Goal: Find specific page/section: Find specific page/section

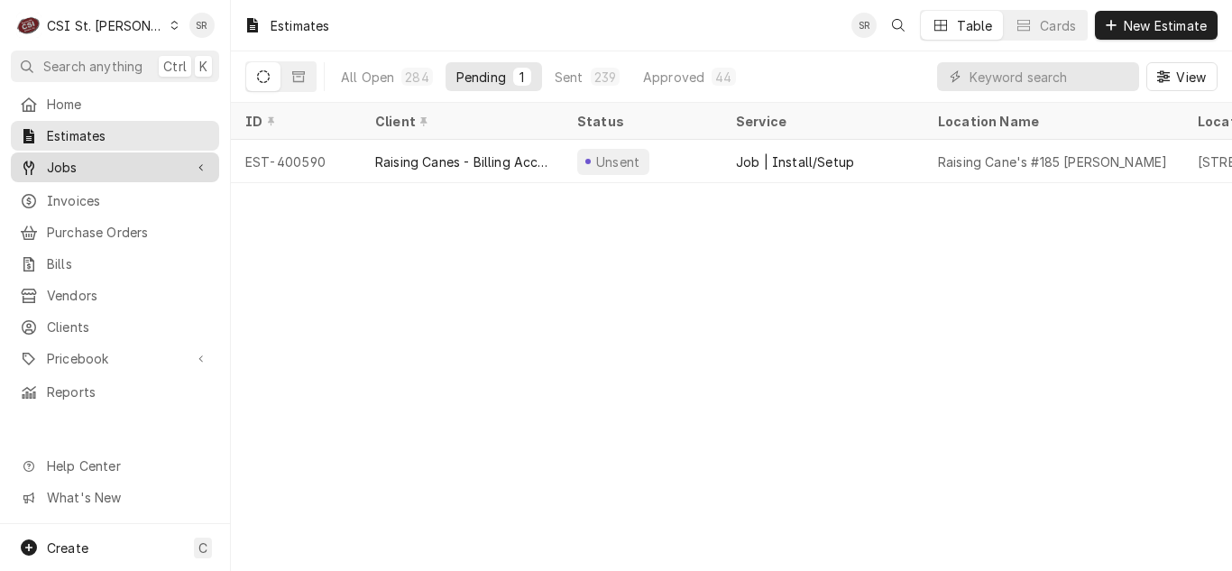
click at [70, 170] on span "Jobs" at bounding box center [115, 167] width 136 height 19
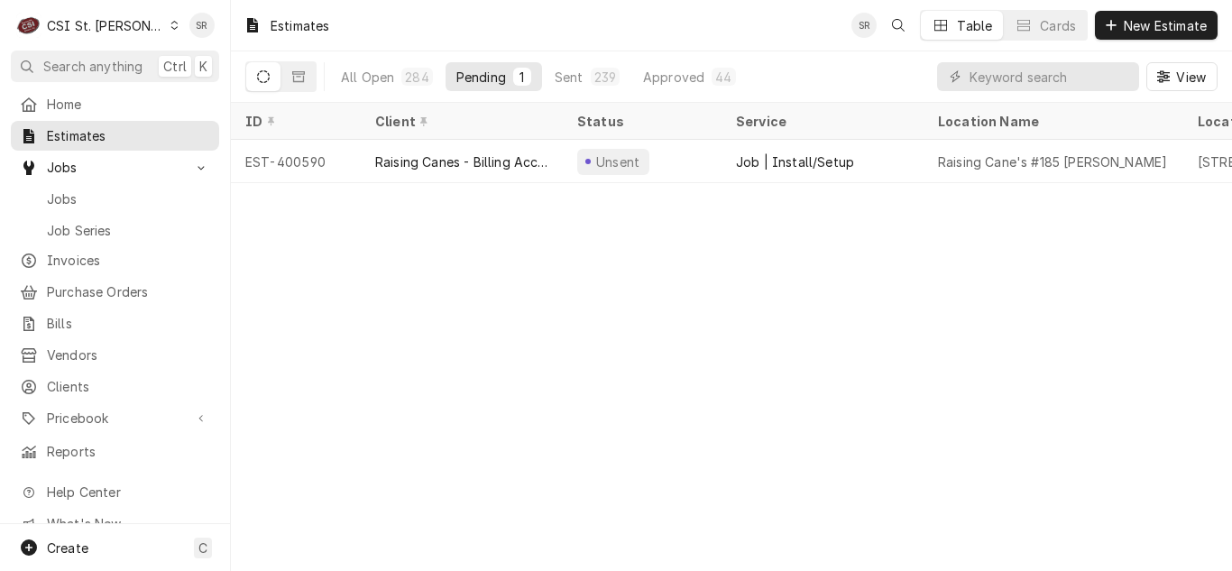
click at [71, 189] on span "Jobs" at bounding box center [128, 198] width 163 height 19
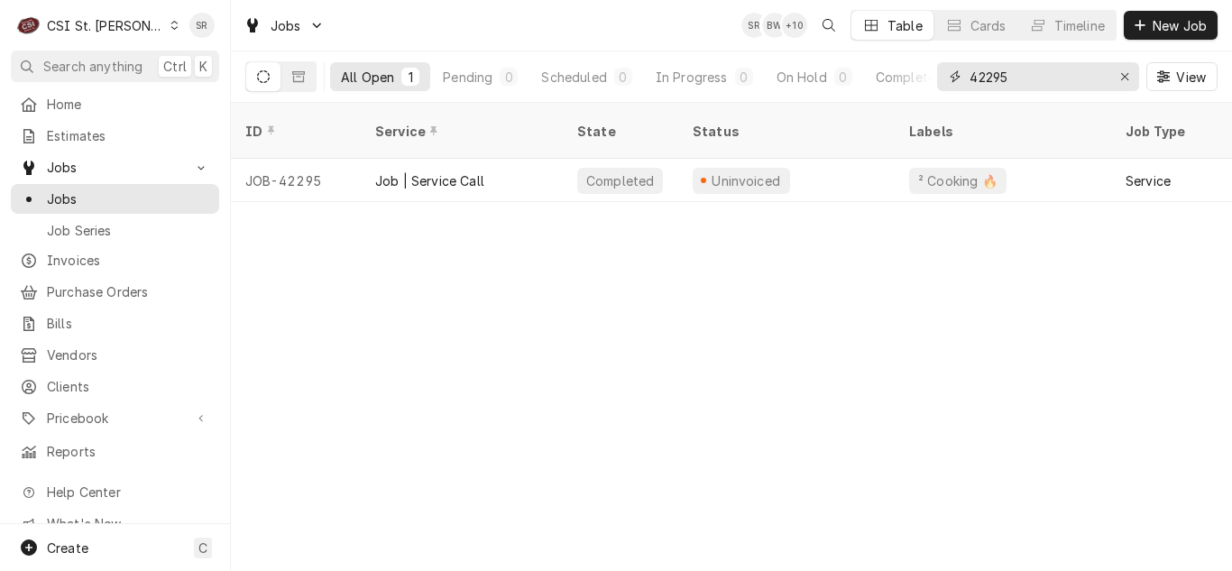
drag, startPoint x: 1023, startPoint y: 78, endPoint x: 961, endPoint y: 69, distance: 62.8
click at [961, 69] on div "42295" at bounding box center [1038, 76] width 202 height 29
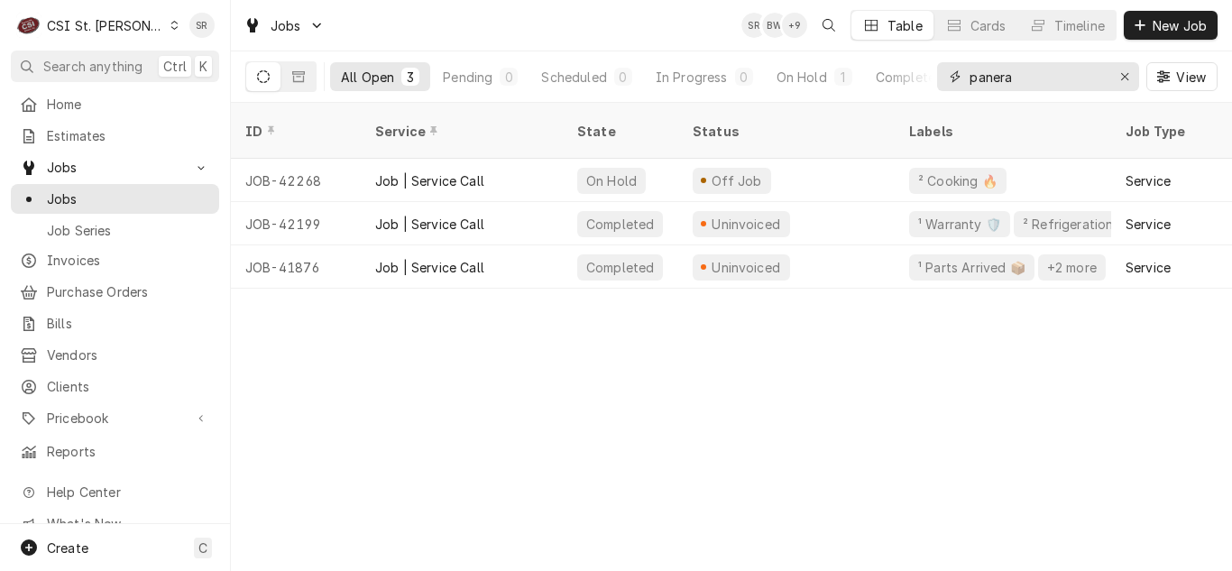
type input "panera"
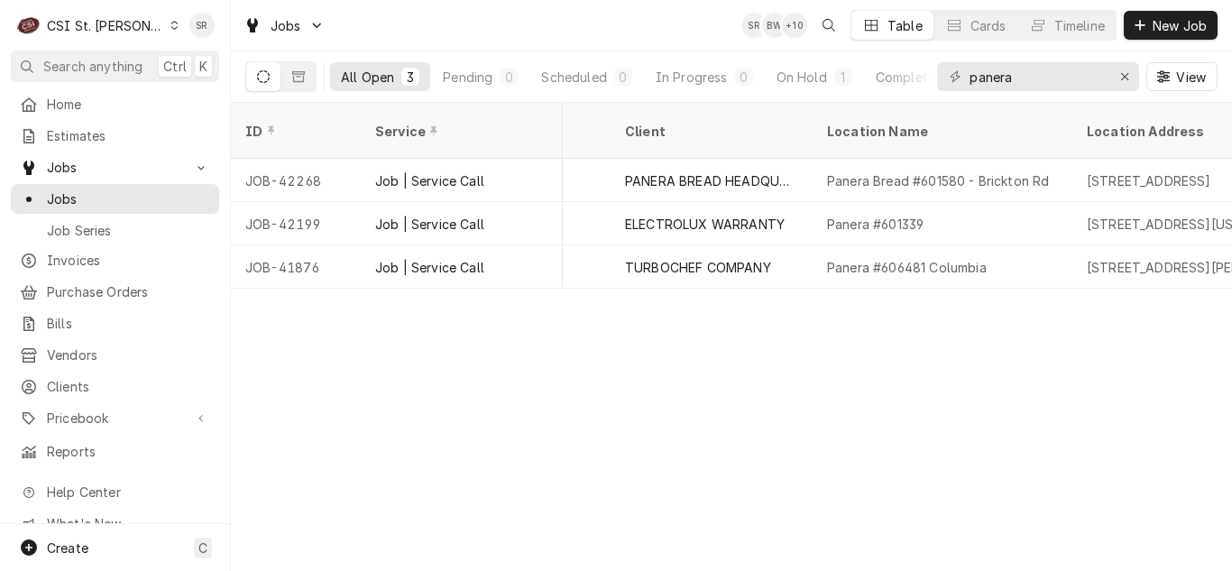
scroll to position [0, 1252]
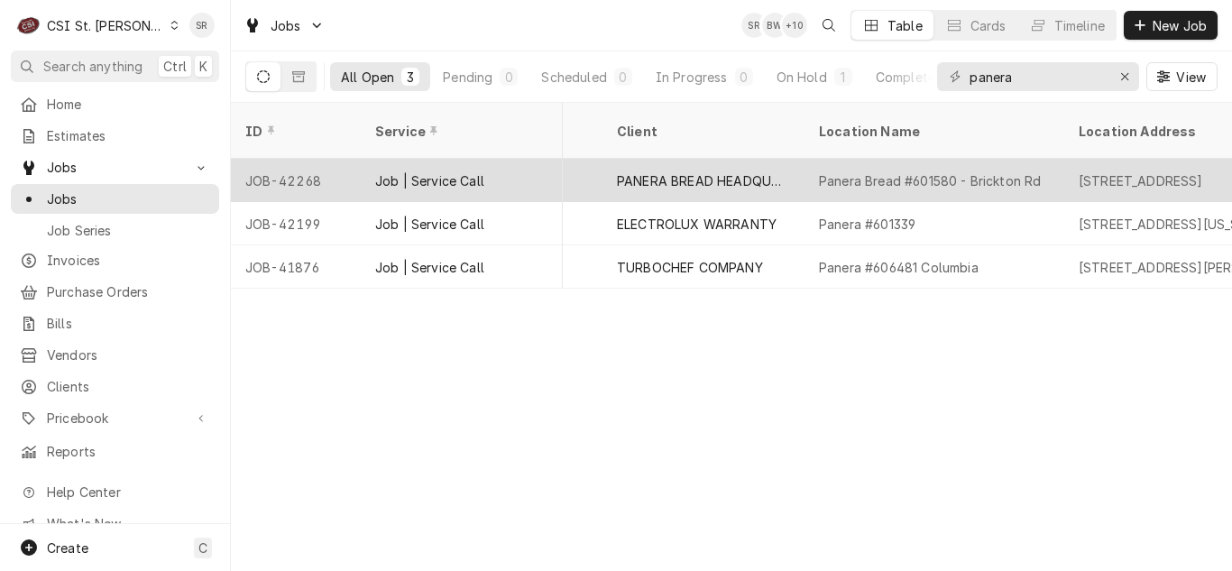
click at [776, 171] on div "PANERA BREAD HEADQUARTERS" at bounding box center [703, 180] width 173 height 19
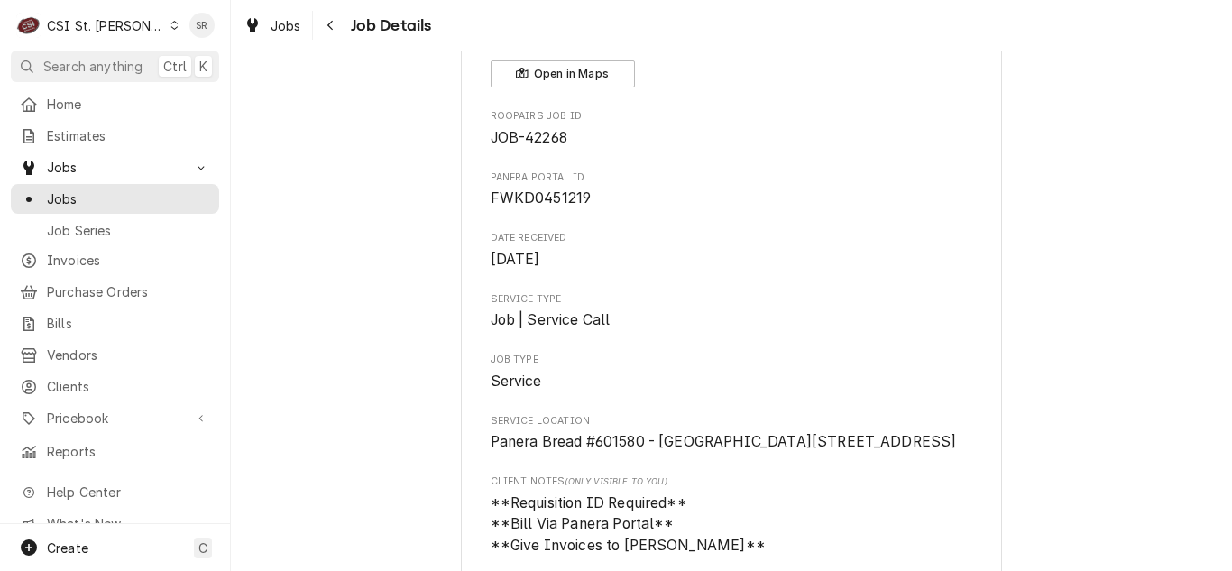
scroll to position [90, 0]
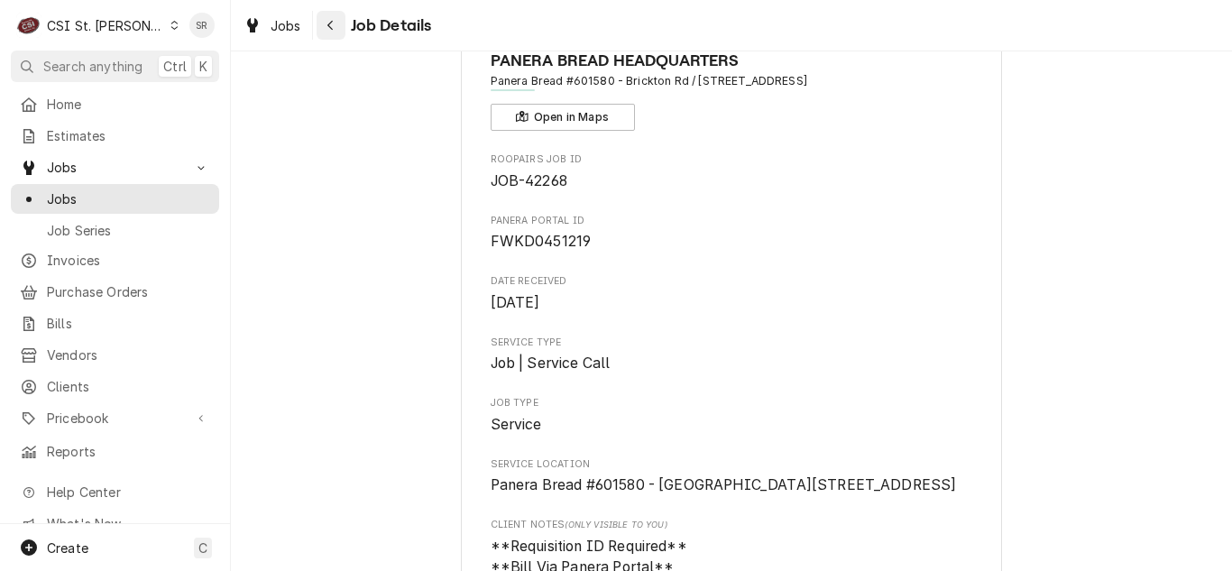
click at [327, 37] on button "Navigate back" at bounding box center [331, 25] width 29 height 29
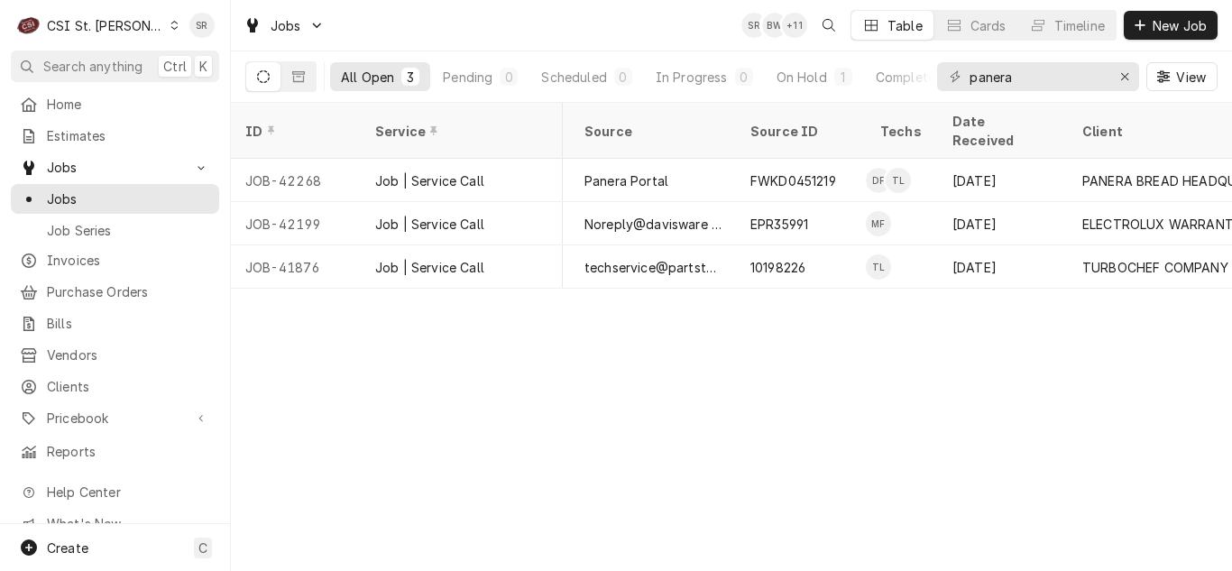
scroll to position [0, 789]
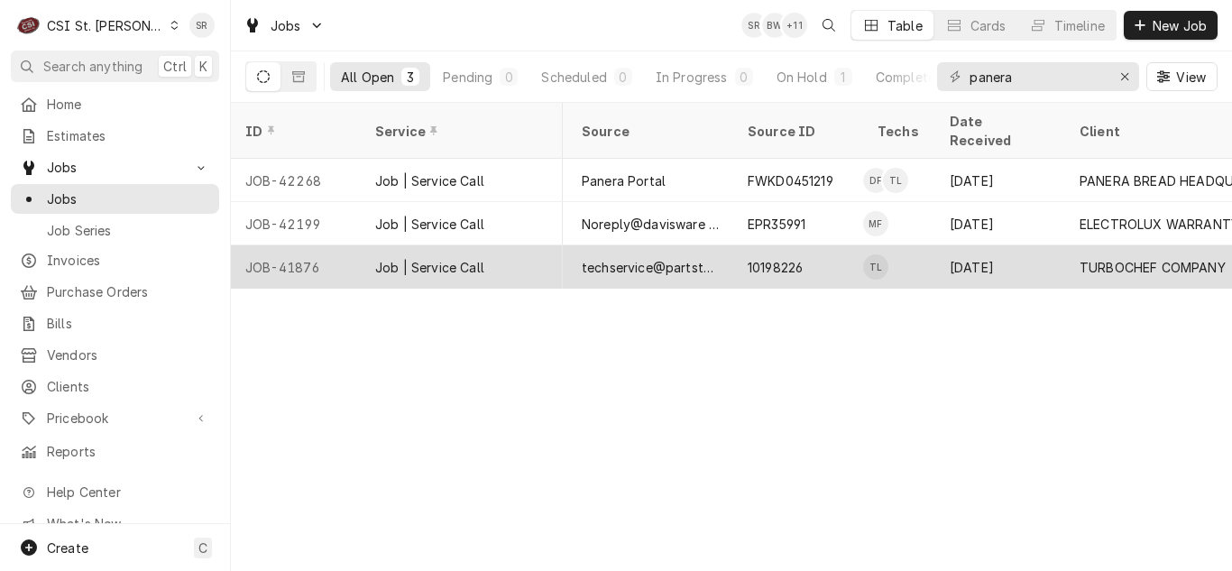
click at [853, 248] on div "10198226" at bounding box center [798, 266] width 130 height 43
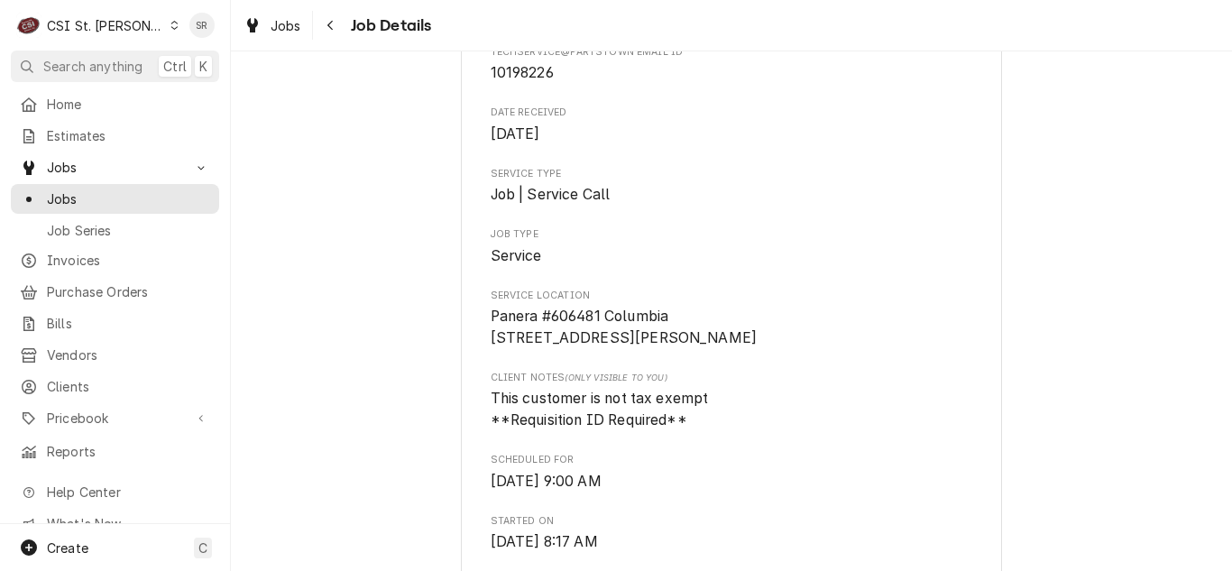
scroll to position [271, 0]
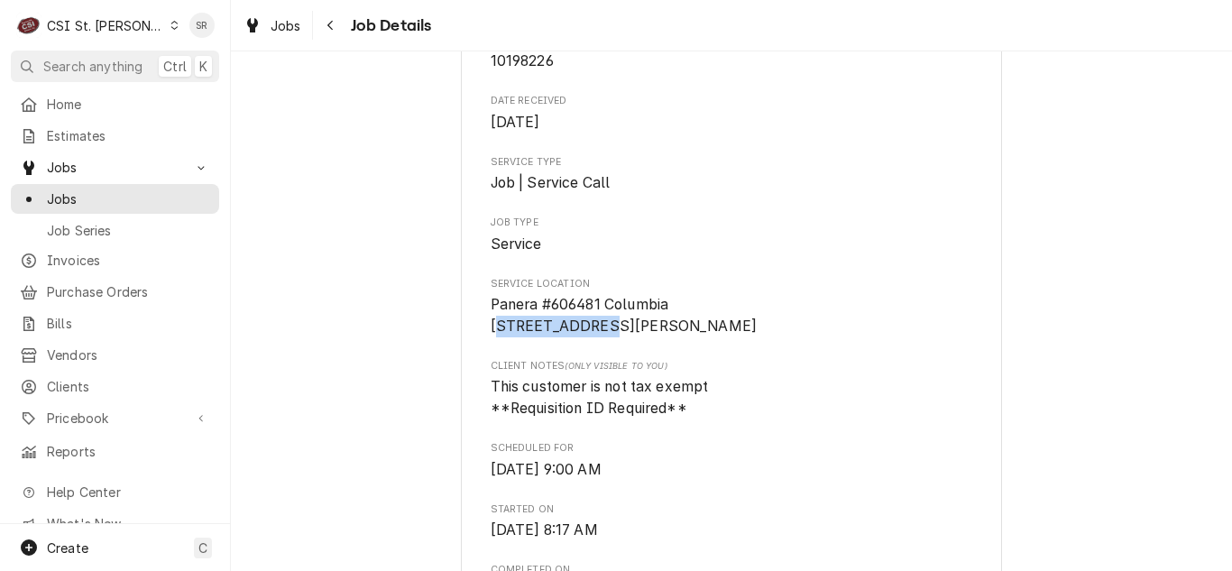
drag, startPoint x: 576, startPoint y: 330, endPoint x: 494, endPoint y: 319, distance: 82.8
click at [494, 318] on span "Panera #606481 Columbia [STREET_ADDRESS][PERSON_NAME]" at bounding box center [732, 315] width 483 height 42
drag, startPoint x: 587, startPoint y: 324, endPoint x: 575, endPoint y: 321, distance: 12.9
click at [588, 324] on span "Panera #606481 Columbia [STREET_ADDRESS][PERSON_NAME]" at bounding box center [732, 315] width 483 height 42
click at [573, 321] on span "Panera #606481 Columbia [STREET_ADDRESS][PERSON_NAME]" at bounding box center [732, 315] width 483 height 42
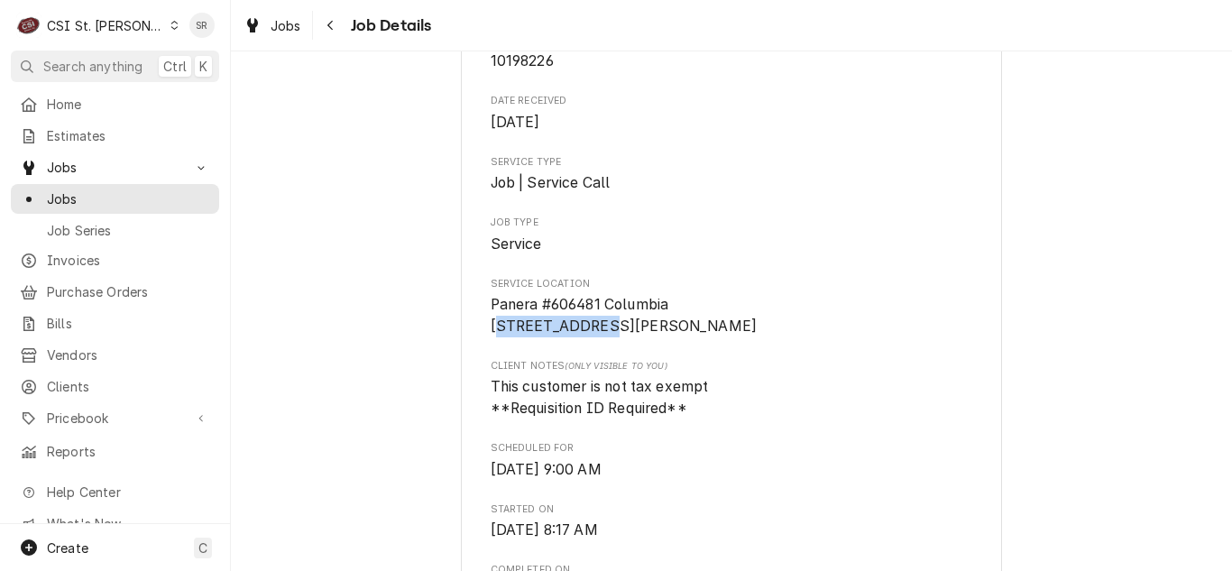
drag, startPoint x: 580, startPoint y: 323, endPoint x: 561, endPoint y: 325, distance: 19.0
click at [581, 323] on span "Panera #606481 Columbia [STREET_ADDRESS][PERSON_NAME]" at bounding box center [732, 315] width 483 height 42
click at [561, 325] on span "Panera #606481 Columbia [STREET_ADDRESS][PERSON_NAME]" at bounding box center [624, 315] width 267 height 39
drag, startPoint x: 567, startPoint y: 321, endPoint x: 483, endPoint y: 327, distance: 85.0
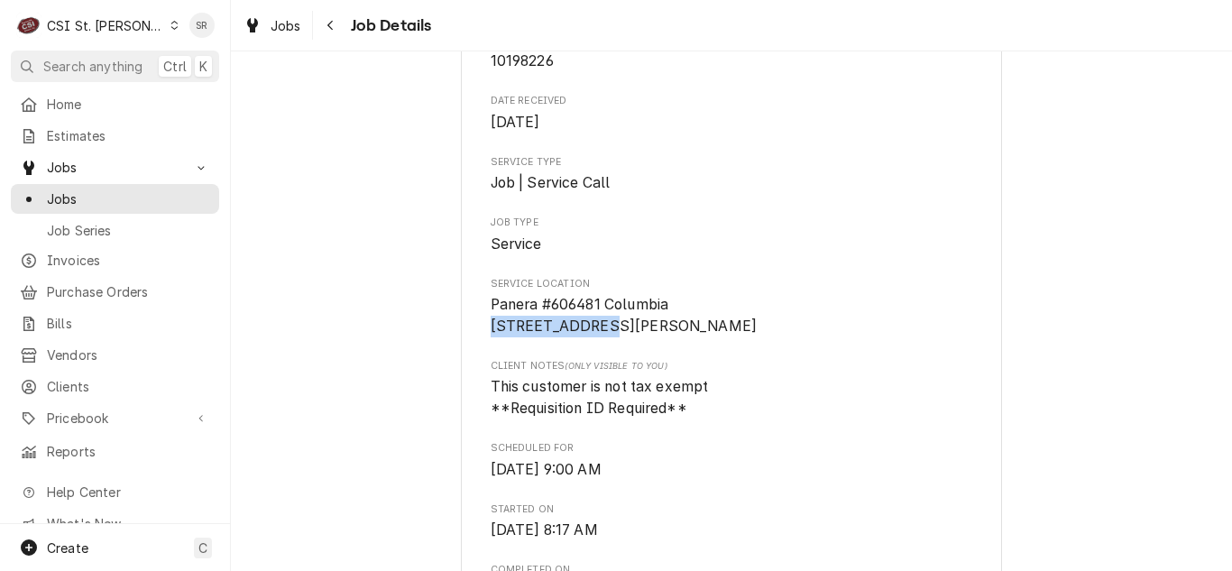
copy span "911 [PERSON_NAME] St"
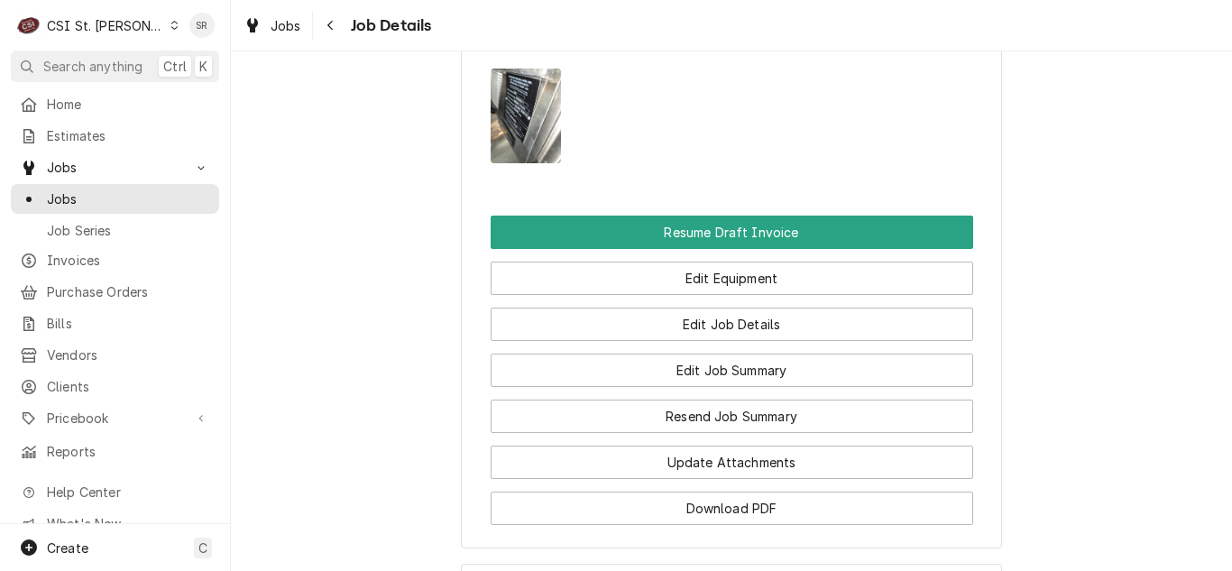
scroll to position [2887, 0]
